Goal: Task Accomplishment & Management: Manage account settings

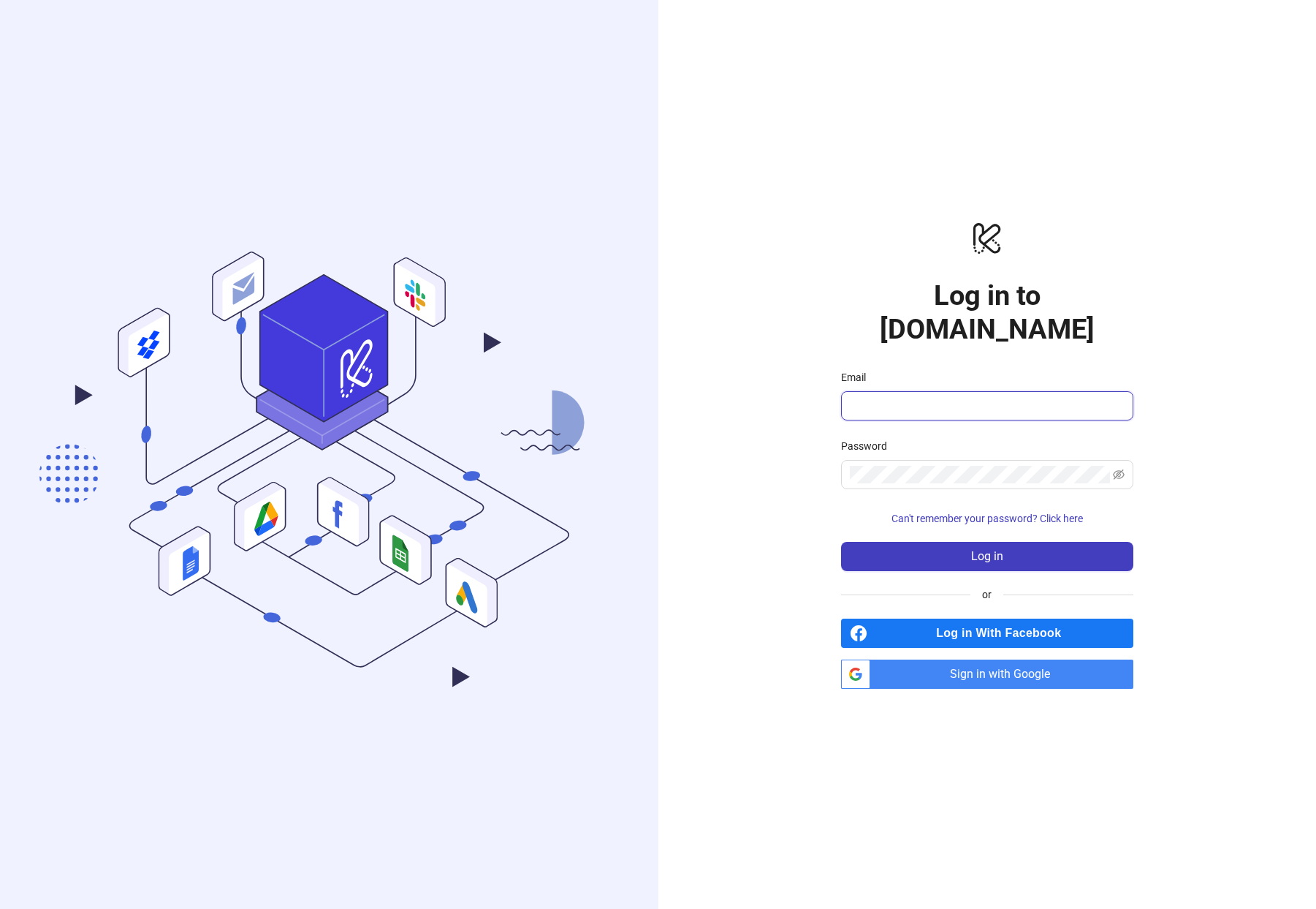
click at [909, 397] on input "Email" at bounding box center [985, 406] width 272 height 18
type input "**********"
click at [841, 541] on button "Log in" at bounding box center [987, 556] width 292 height 29
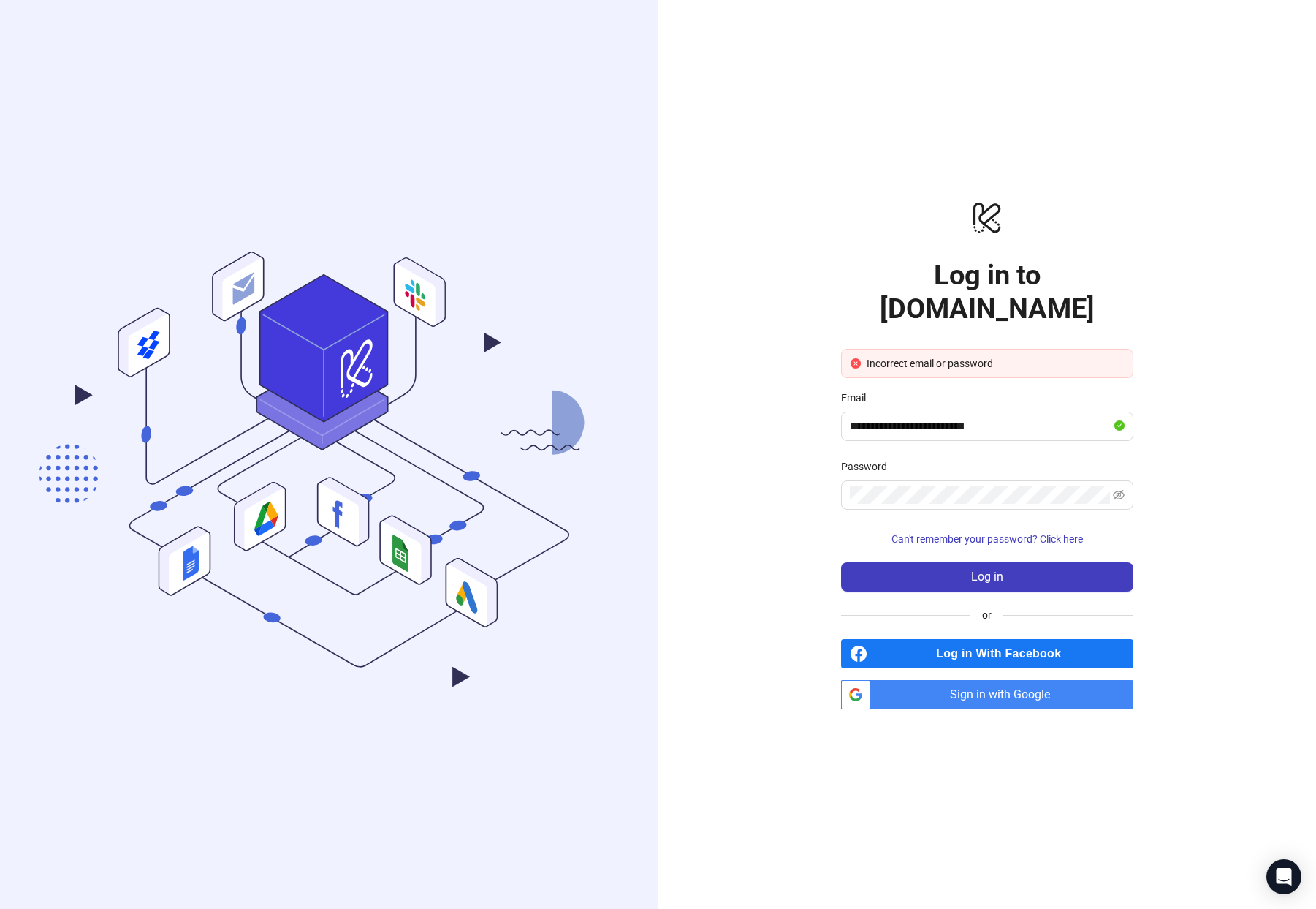
click at [1134, 482] on div "**********" at bounding box center [988, 454] width 659 height 909
click at [1122, 489] on icon "eye-invisible" at bounding box center [1119, 495] width 12 height 12
click at [841, 562] on button "Log in" at bounding box center [987, 576] width 292 height 29
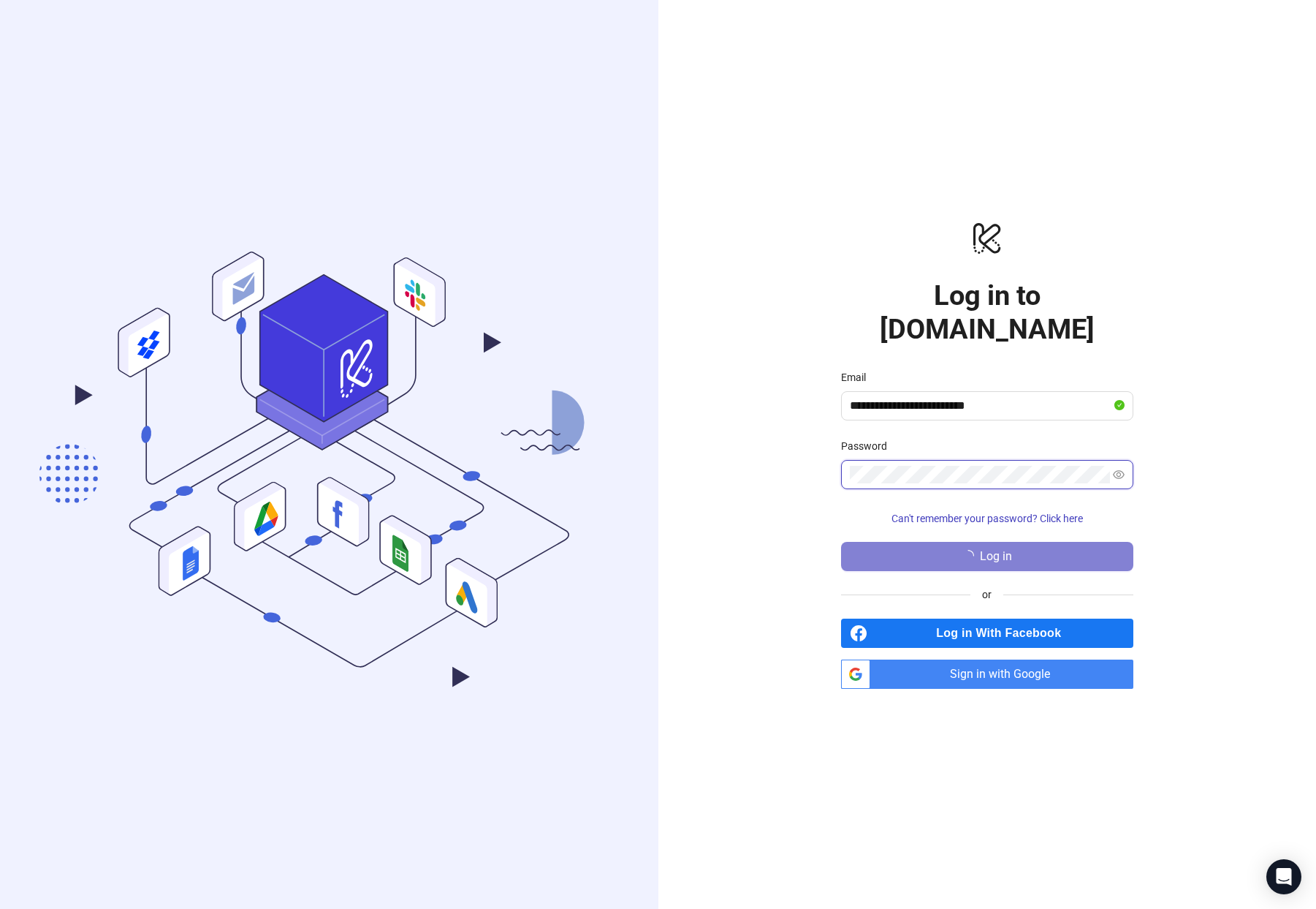
click at [841, 541] on button "Log in" at bounding box center [987, 556] width 292 height 29
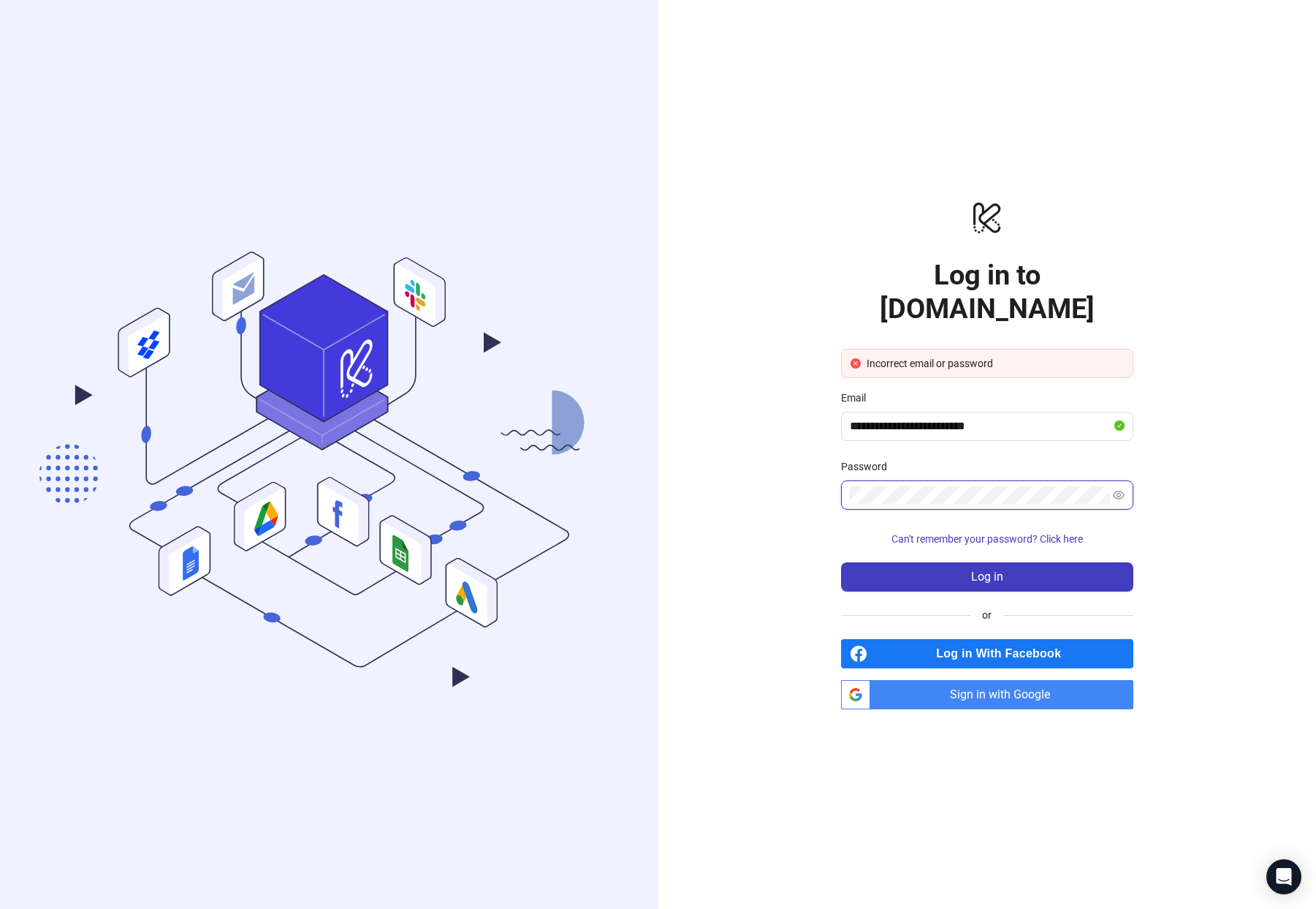
click at [841, 562] on button "Log in" at bounding box center [987, 576] width 292 height 29
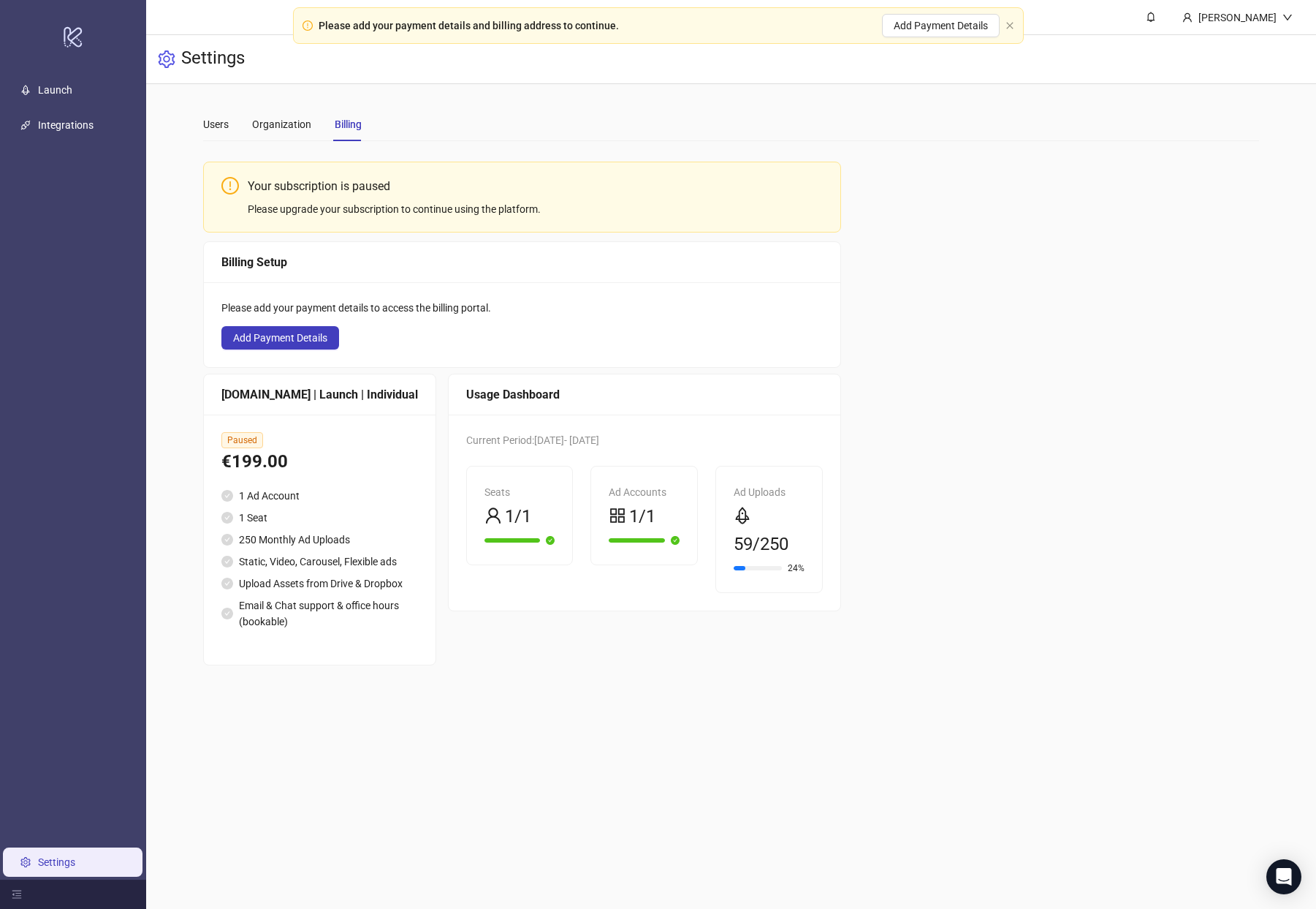
click at [669, 323] on div "Please add your payment details to access the billing portal. Add Payment Detai…" at bounding box center [522, 324] width 637 height 84
click at [315, 333] on span "Add Payment Details" at bounding box center [280, 338] width 95 height 12
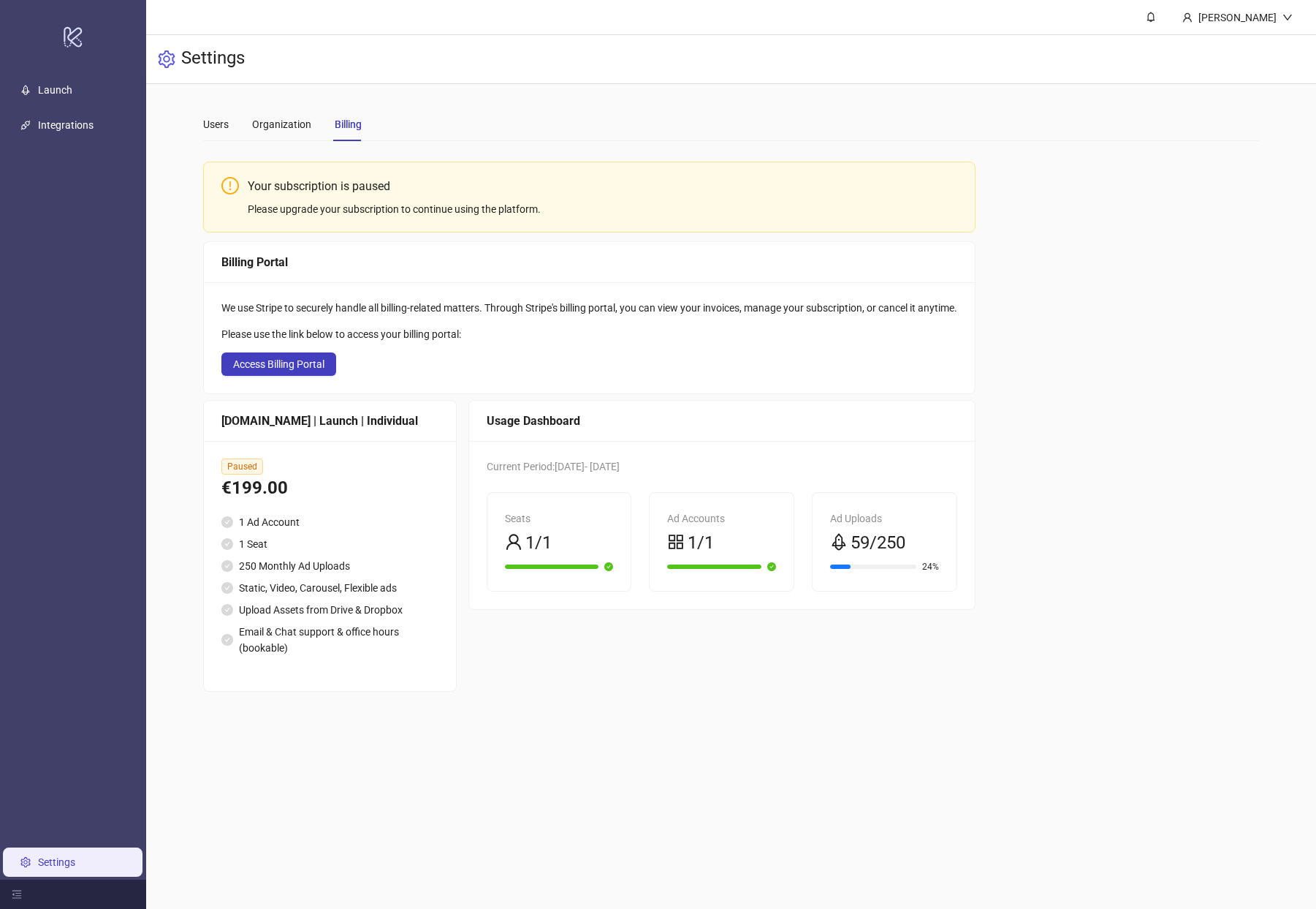
click at [1069, 180] on div "Your subscription is paused Please upgrade your subscription to continue using …" at bounding box center [731, 422] width 1057 height 539
click at [318, 489] on div "€199.00" at bounding box center [330, 488] width 217 height 28
click at [285, 608] on li "Upload Assets from Drive & Dropbox" at bounding box center [330, 610] width 217 height 16
click at [320, 203] on div "Please upgrade your subscription to continue using the platform." at bounding box center [603, 209] width 710 height 16
click at [280, 360] on span "Access Billing Portal" at bounding box center [279, 364] width 91 height 12
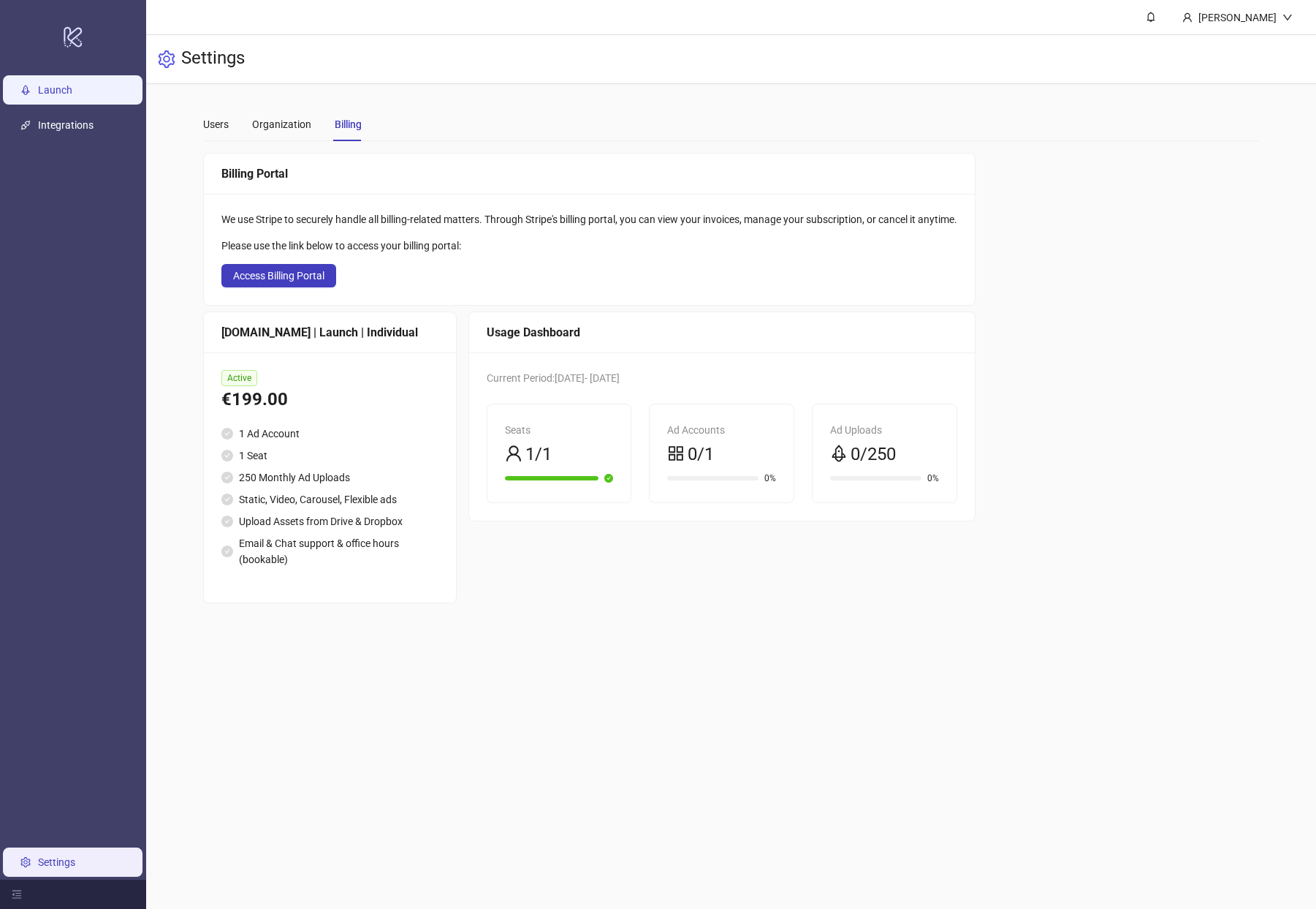
click at [72, 90] on link "Launch" at bounding box center [55, 90] width 34 height 12
